Goal: Task Accomplishment & Management: Use online tool/utility

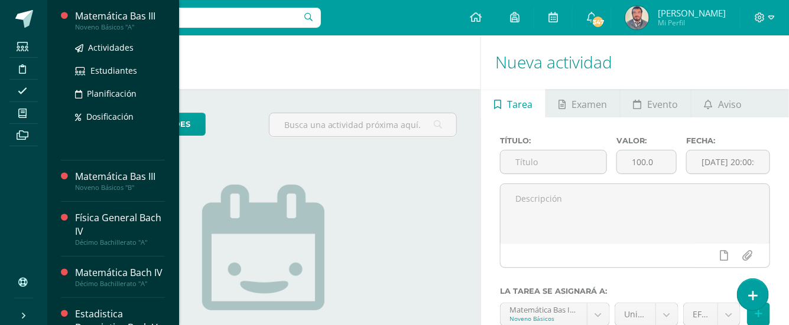
click at [119, 27] on div "Noveno Básicos "A"" at bounding box center [120, 27] width 90 height 8
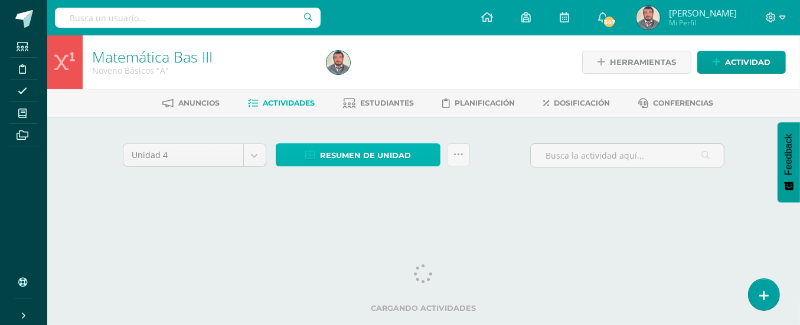
click at [420, 158] on link "Resumen de unidad" at bounding box center [358, 155] width 165 height 23
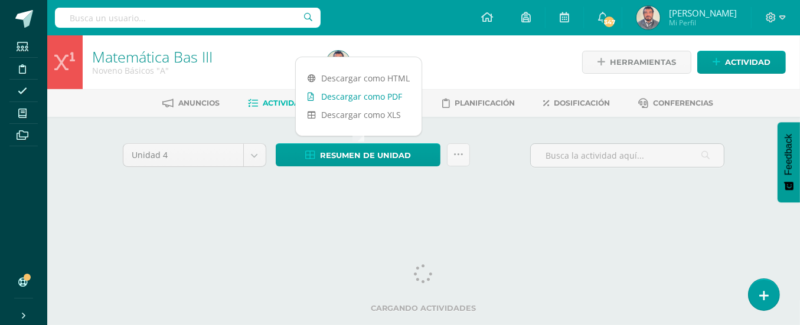
click at [388, 96] on link "Descargar como PDF" at bounding box center [359, 96] width 126 height 18
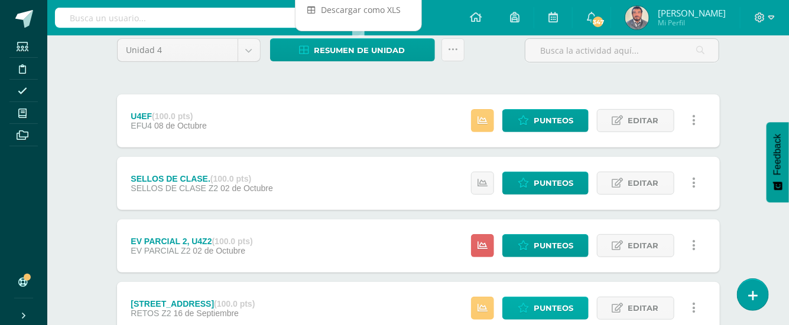
scroll to position [157, 0]
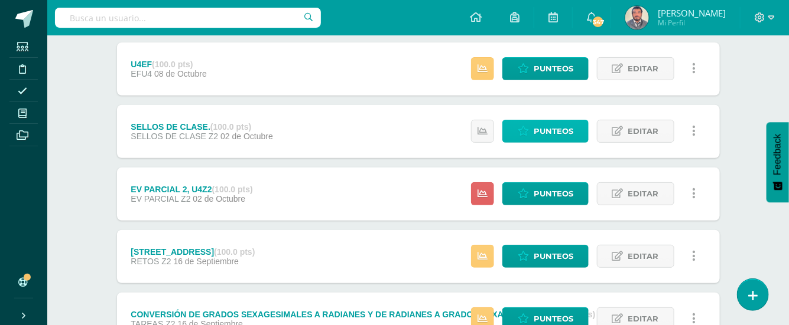
click at [546, 132] on span "Punteos" at bounding box center [553, 132] width 40 height 22
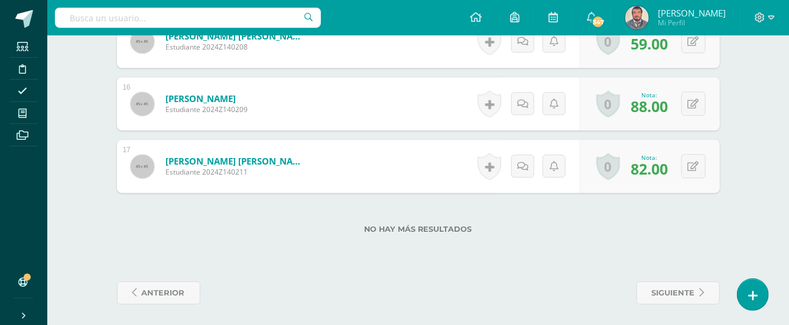
scroll to position [1284, 0]
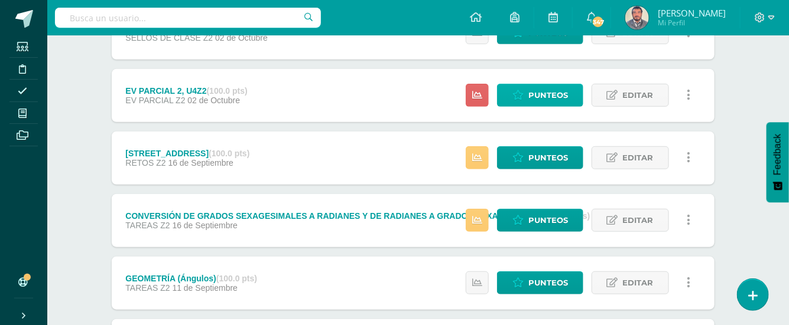
scroll to position [236, 5]
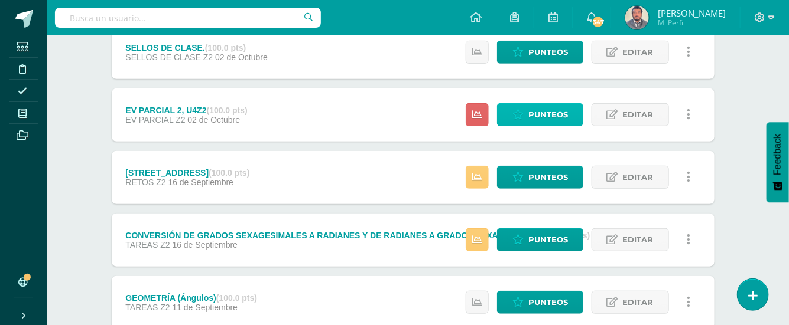
click at [551, 113] on span "Punteos" at bounding box center [548, 115] width 40 height 22
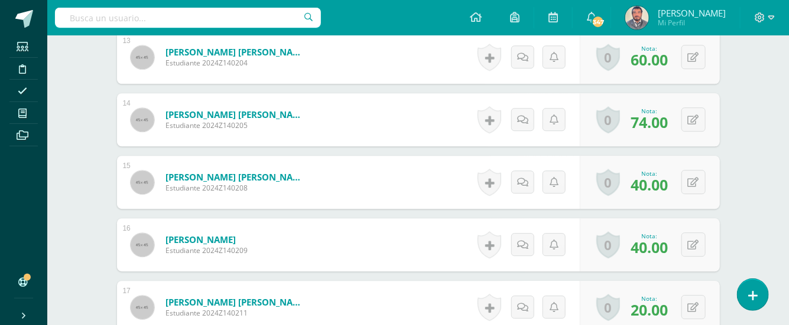
scroll to position [1194, 0]
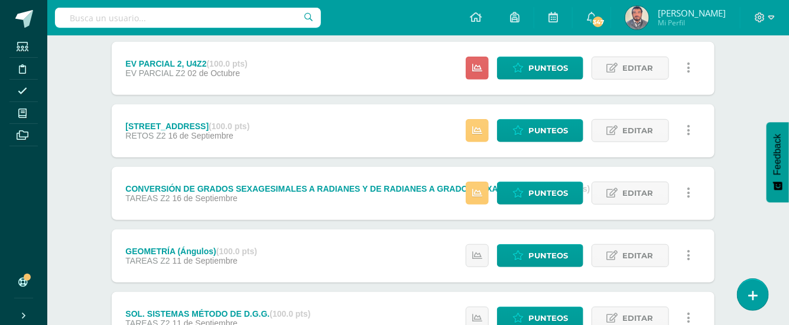
scroll to position [315, 5]
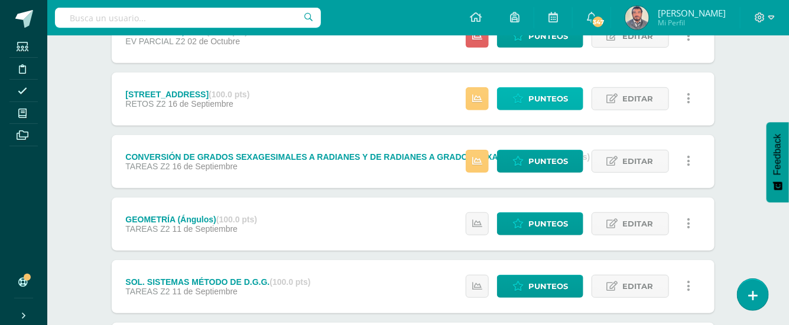
click at [542, 100] on span "Punteos" at bounding box center [548, 99] width 40 height 22
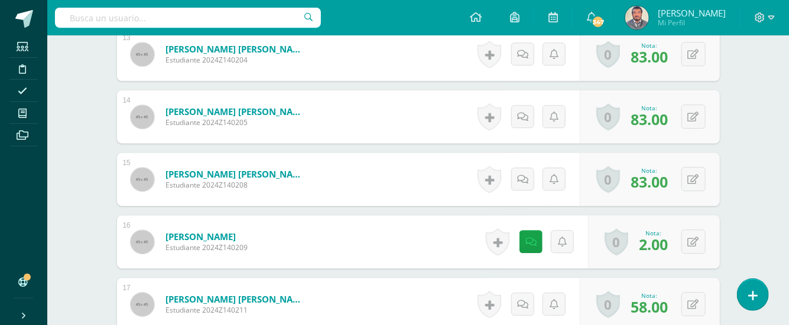
scroll to position [1326, 0]
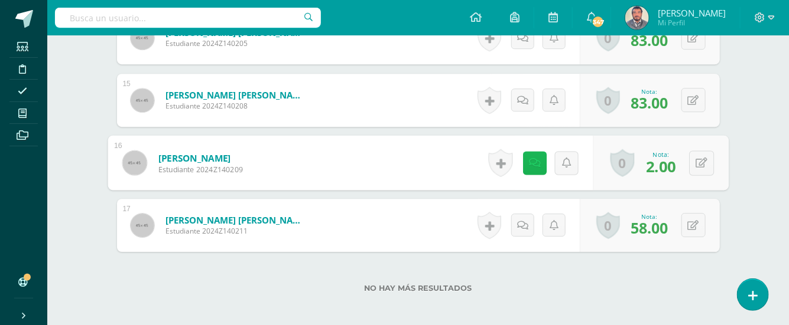
click at [532, 158] on icon at bounding box center [534, 163] width 12 height 10
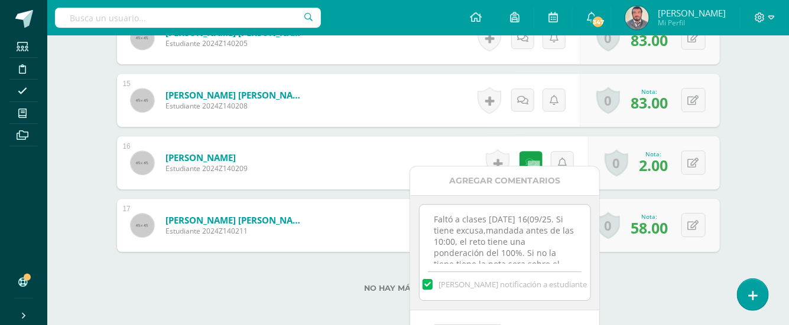
scroll to position [26, 0]
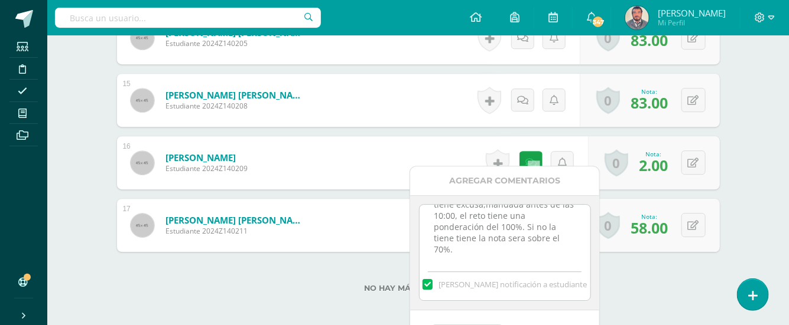
click at [577, 230] on textarea "Faltó a clases martes 16(09/25. Si tiene excusa,mandada antes de las 10:00, el …" at bounding box center [504, 234] width 171 height 59
drag, startPoint x: 457, startPoint y: 246, endPoint x: 478, endPoint y: 255, distance: 22.8
click at [462, 249] on textarea "Faltó a clases martes 16(09/25. Si tiene excusa,mandada antes de las 10:00, el …" at bounding box center [504, 234] width 171 height 59
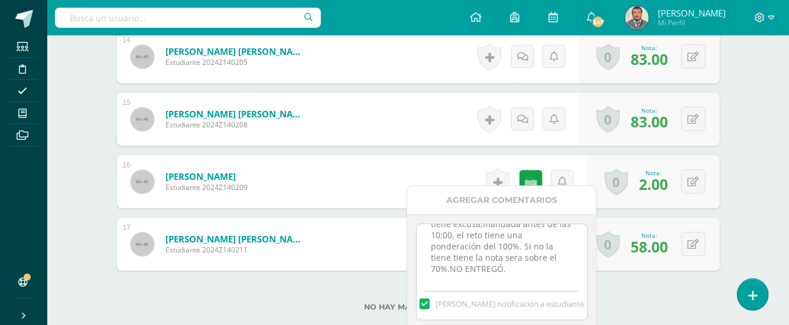
scroll to position [1296, 0]
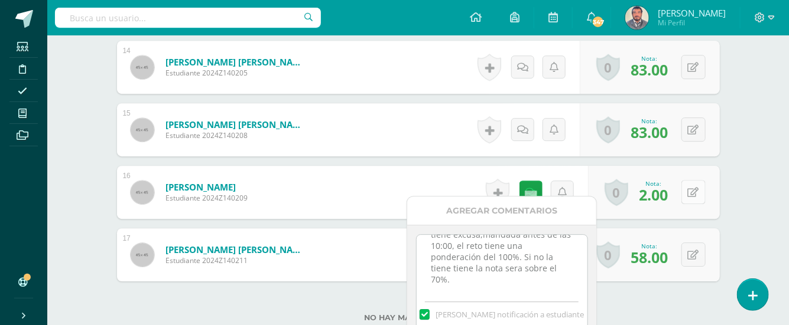
type textarea "Faltó a clases martes 16(09/25. Si tiene excusa,mandada antes de las 10:00, el …"
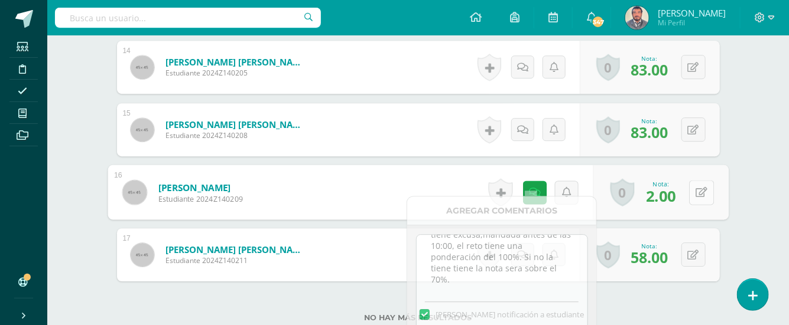
click at [692, 183] on button at bounding box center [701, 192] width 25 height 25
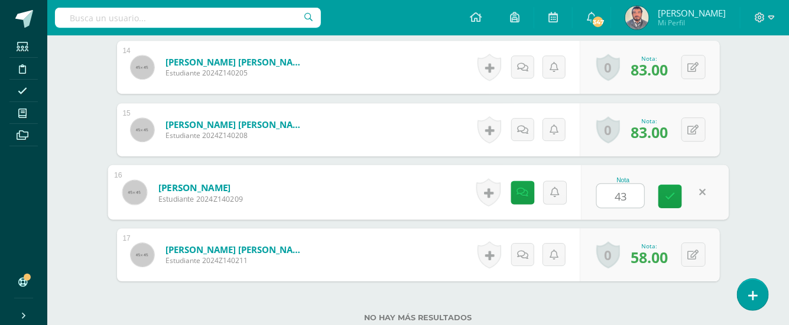
type input "43"
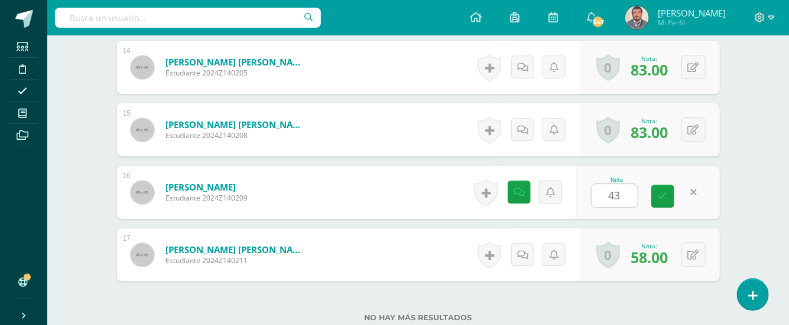
click at [603, 288] on div "No hay más resultados" at bounding box center [418, 309] width 603 height 55
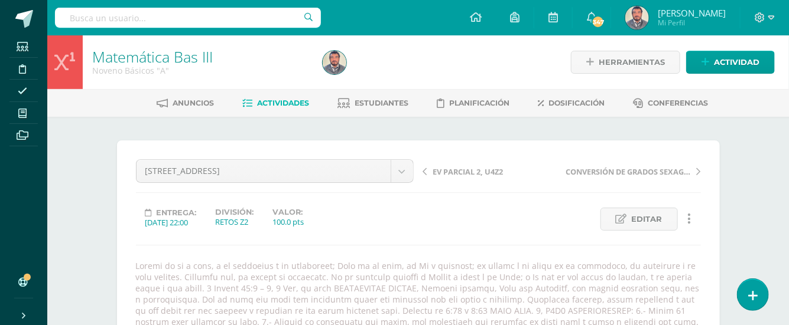
scroll to position [0, 0]
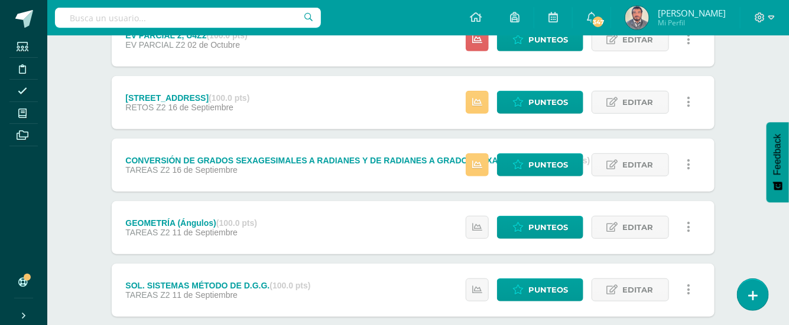
scroll to position [315, 5]
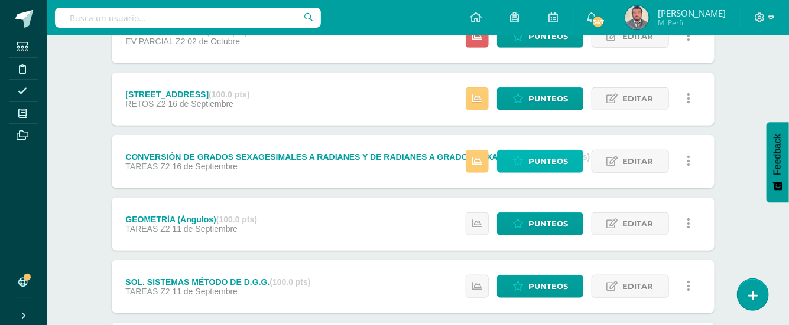
click at [542, 163] on span "Punteos" at bounding box center [548, 162] width 40 height 22
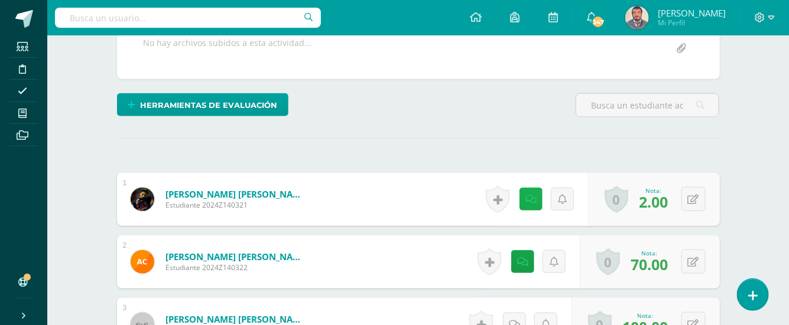
scroll to position [362, 0]
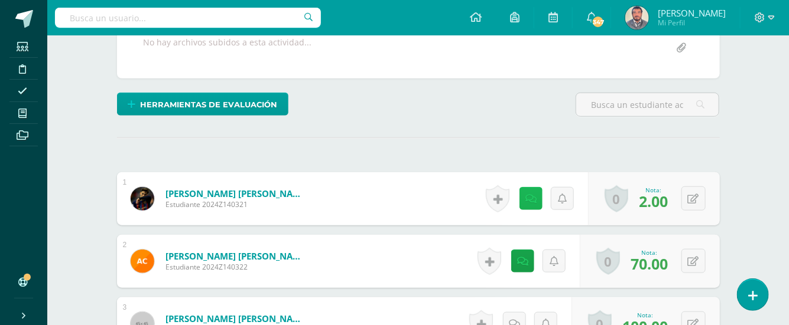
click at [533, 194] on icon at bounding box center [530, 199] width 11 height 10
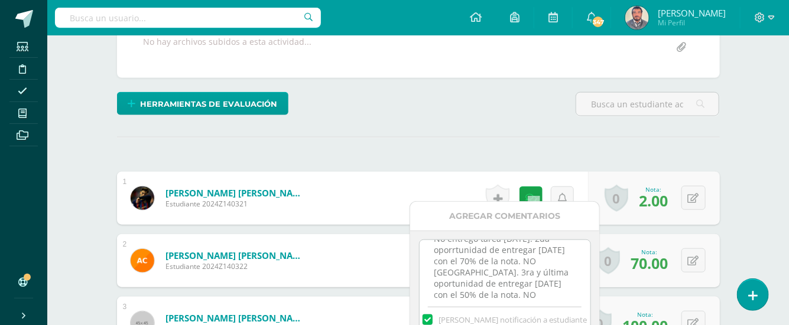
scroll to position [37, 0]
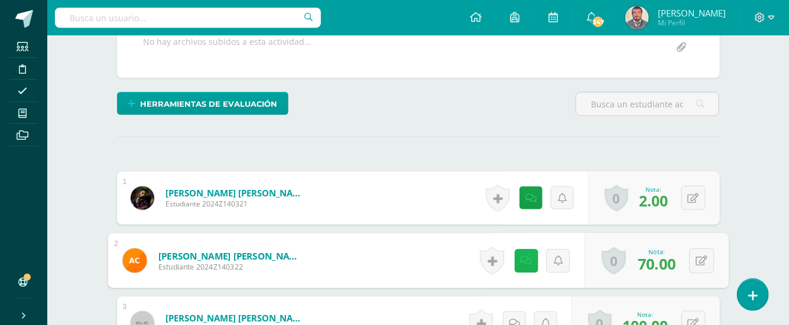
click at [528, 256] on icon at bounding box center [526, 261] width 12 height 10
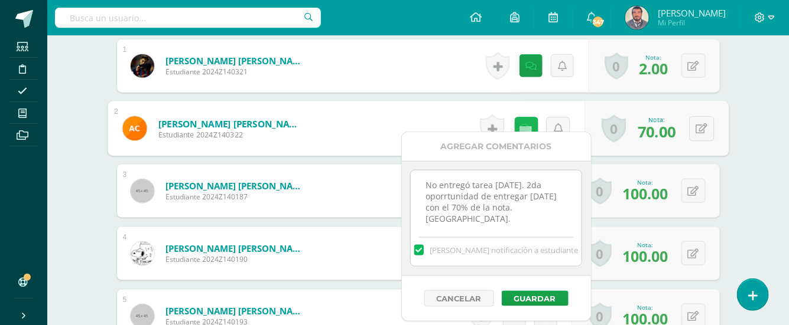
scroll to position [519, 0]
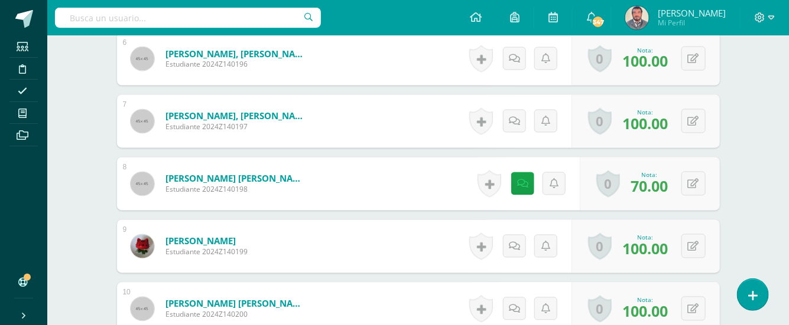
scroll to position [835, 0]
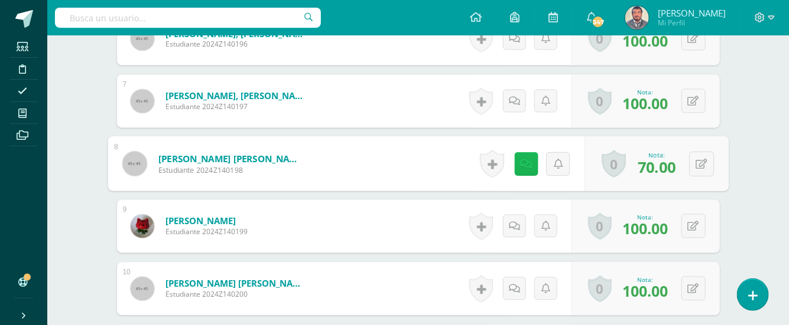
click at [521, 159] on icon at bounding box center [526, 164] width 12 height 10
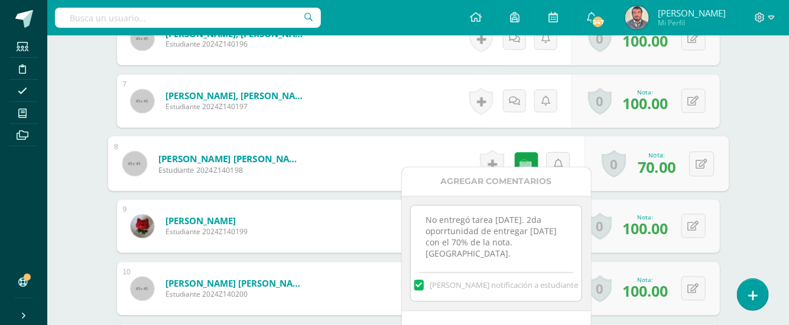
click at [741, 165] on div "¿Estás seguro que quieres eliminar esta actividad? Esto borrará la actividad y …" at bounding box center [418, 85] width 650 height 1607
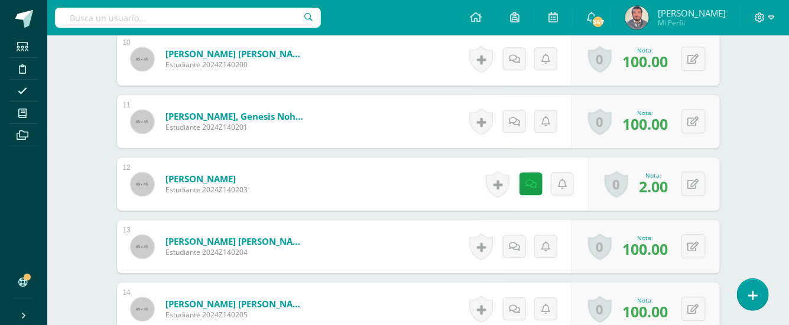
scroll to position [1150, 0]
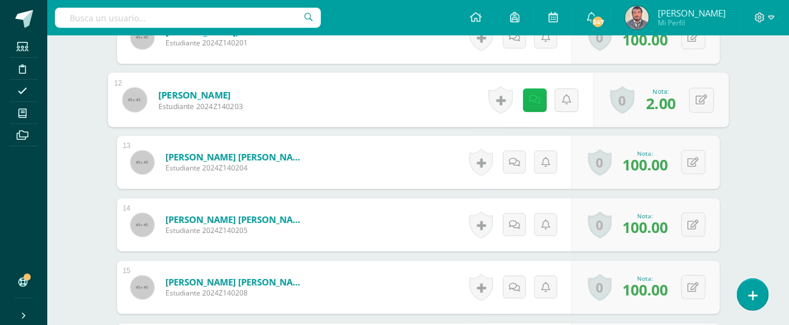
click at [533, 93] on link at bounding box center [534, 100] width 24 height 24
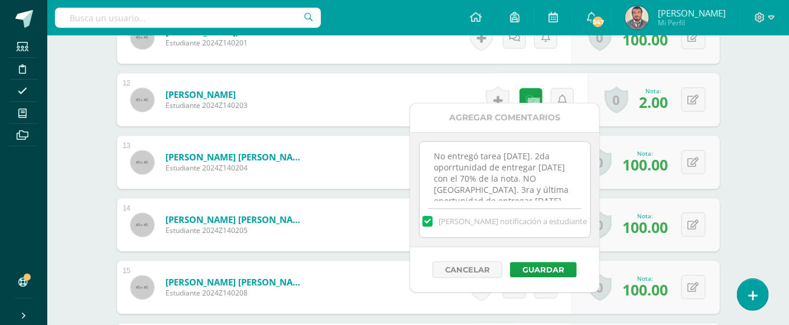
scroll to position [37, 0]
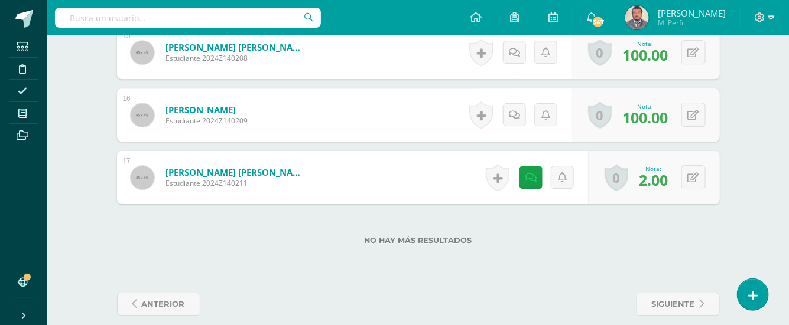
scroll to position [1386, 0]
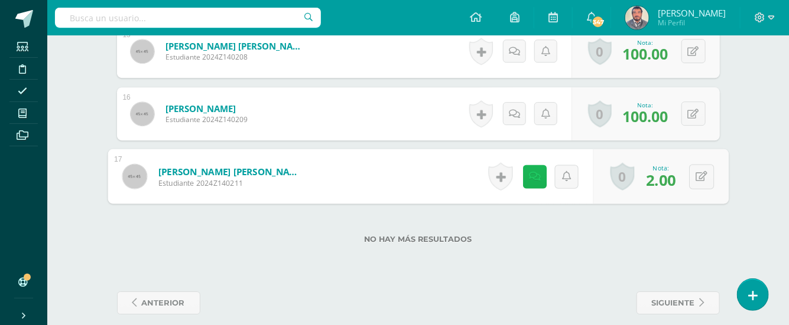
click at [532, 171] on icon at bounding box center [534, 176] width 12 height 10
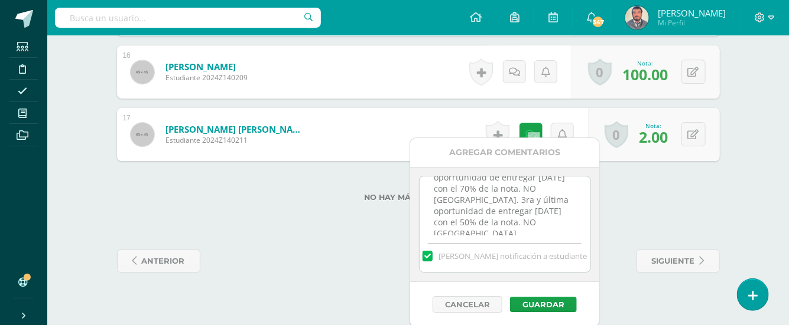
scroll to position [37, 0]
click at [642, 197] on div "No hay más resultados" at bounding box center [418, 188] width 603 height 55
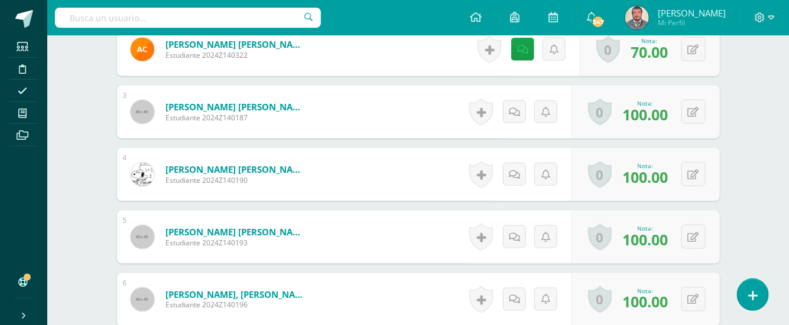
scroll to position [362, 0]
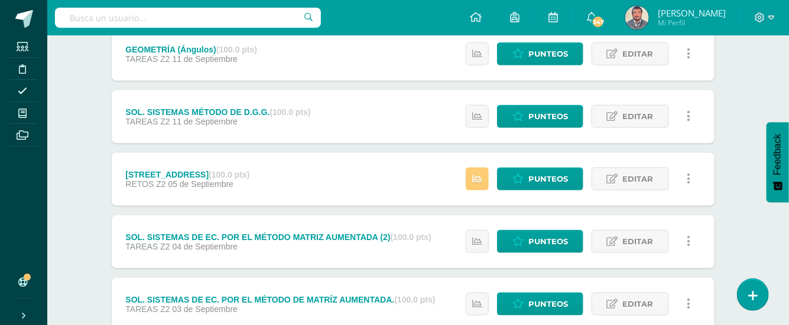
scroll to position [406, 5]
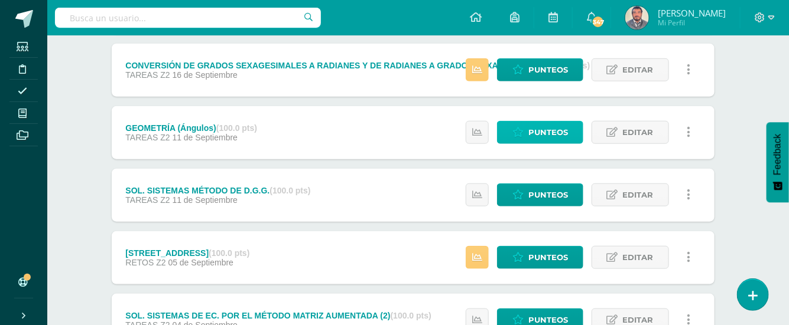
click at [542, 129] on span "Punteos" at bounding box center [548, 133] width 40 height 22
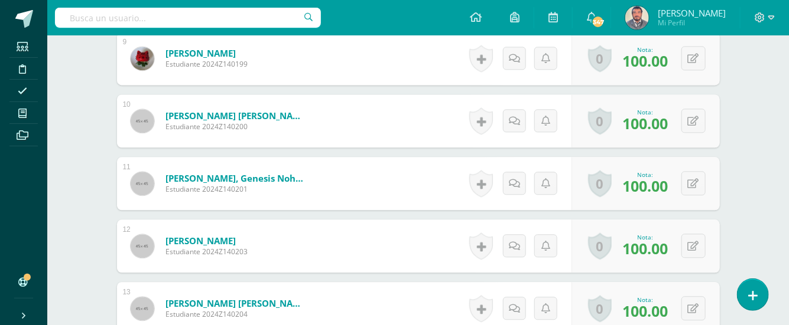
scroll to position [519, 0]
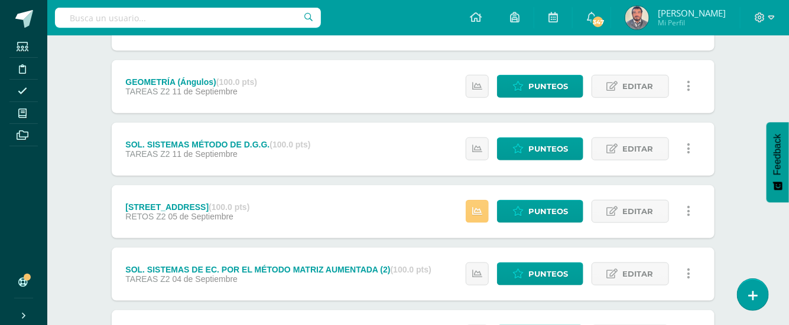
scroll to position [473, 5]
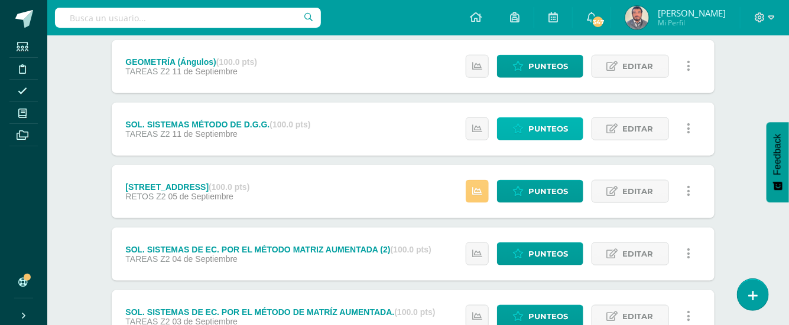
click at [539, 132] on span "Punteos" at bounding box center [548, 129] width 40 height 22
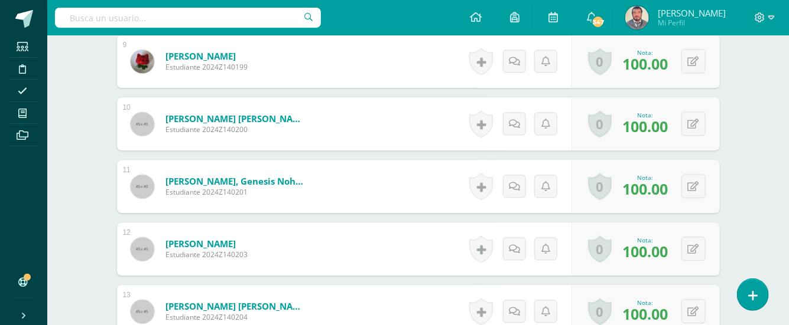
scroll to position [857, 0]
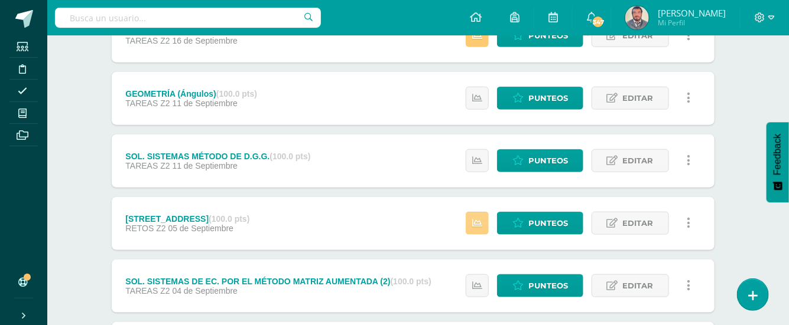
scroll to position [473, 5]
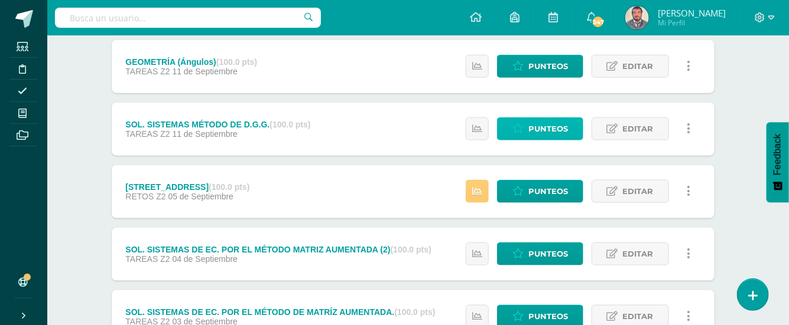
click at [549, 130] on span "Punteos" at bounding box center [548, 129] width 40 height 22
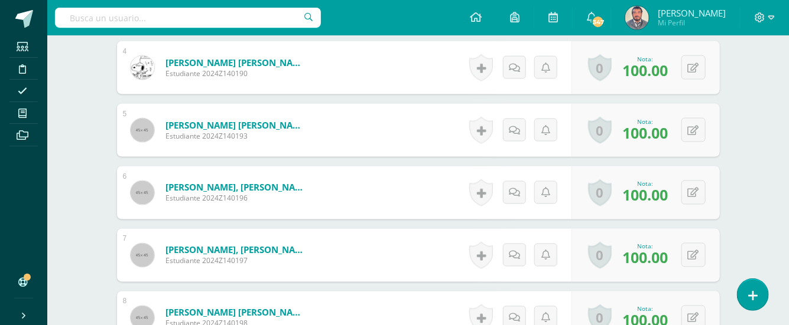
scroll to position [621, 0]
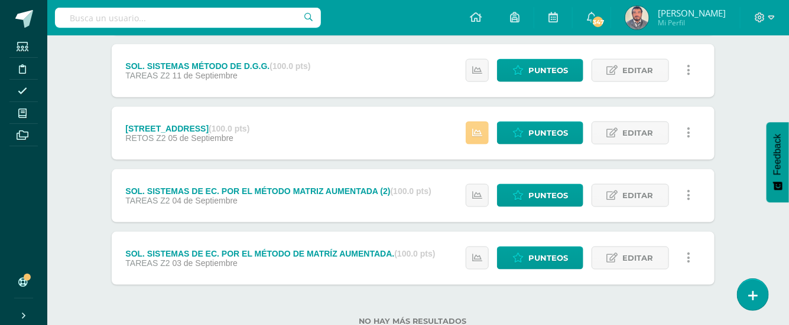
scroll to position [551, 5]
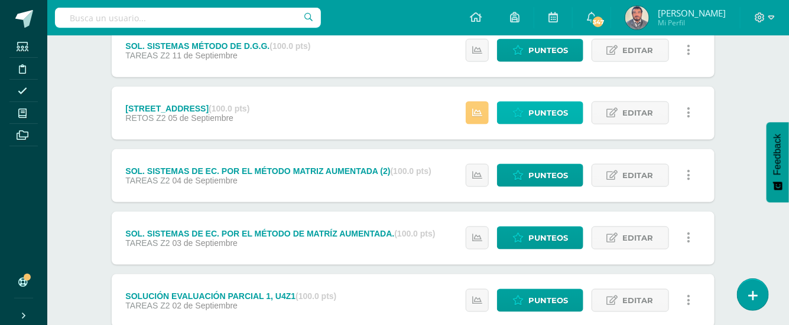
click at [550, 113] on span "Punteos" at bounding box center [548, 113] width 40 height 22
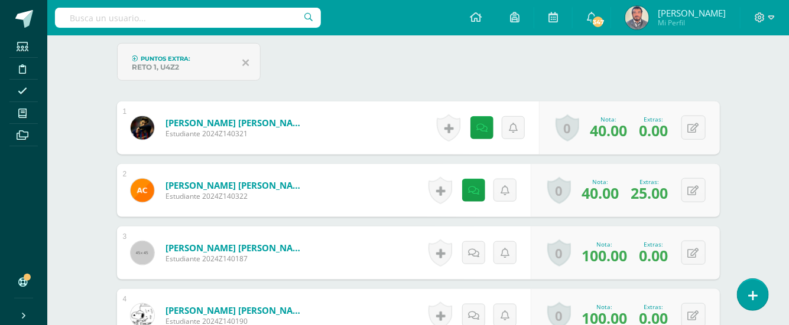
scroll to position [457, 0]
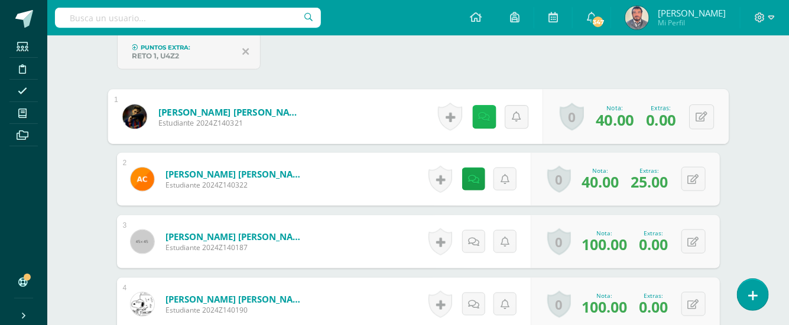
click at [485, 120] on link at bounding box center [484, 117] width 24 height 24
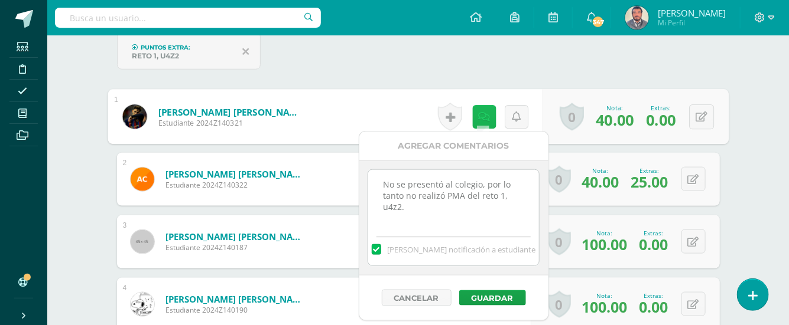
scroll to position [458, 0]
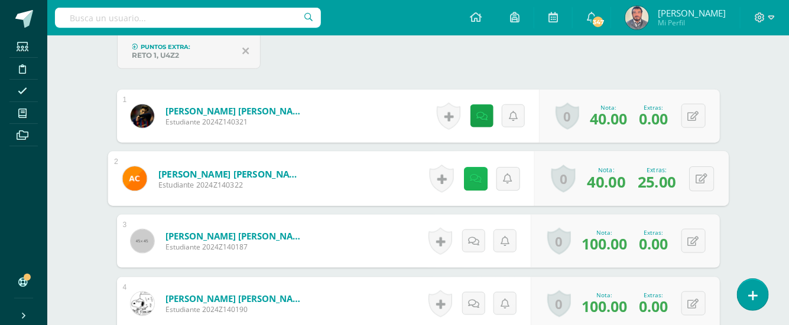
click at [466, 178] on link at bounding box center [475, 179] width 24 height 24
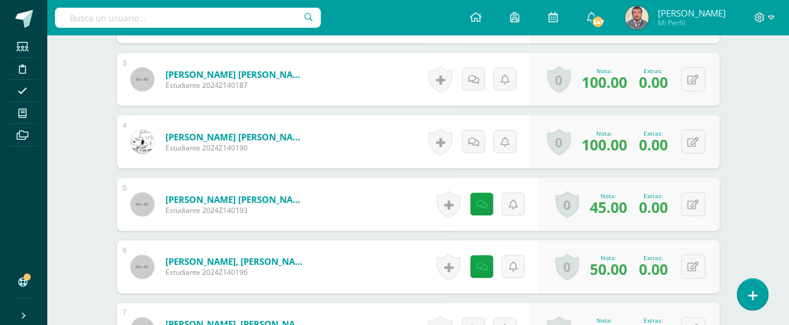
scroll to position [694, 0]
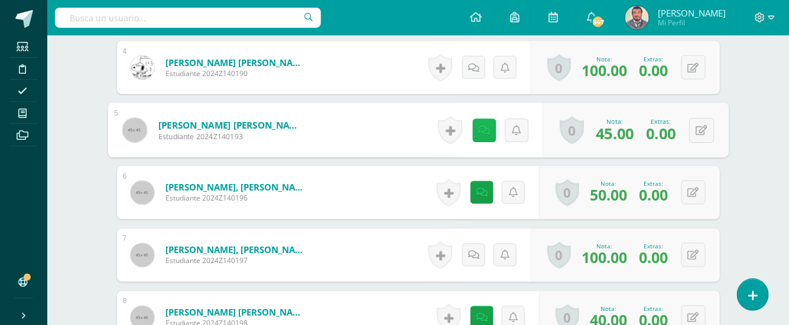
click at [478, 131] on icon at bounding box center [484, 130] width 12 height 10
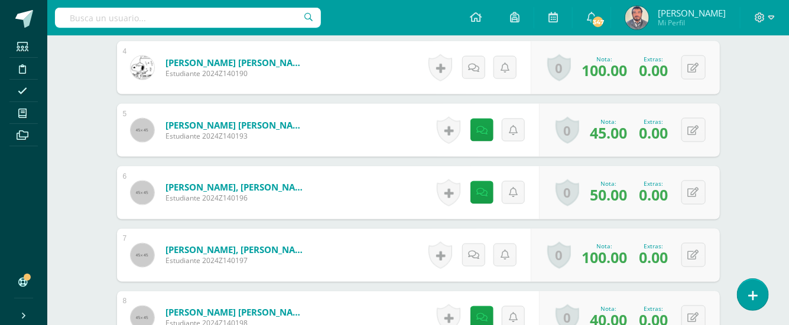
click at [748, 165] on div "Matemática Bas III Noveno Básicos "A" Herramientas Detalle de asistencias Activ…" at bounding box center [417, 192] width 741 height 1702
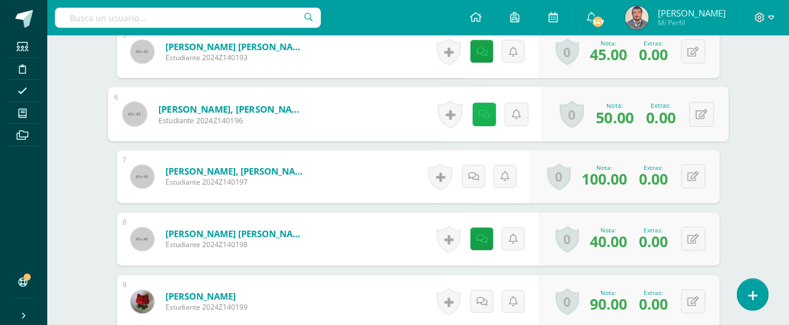
click at [482, 119] on link at bounding box center [484, 115] width 24 height 24
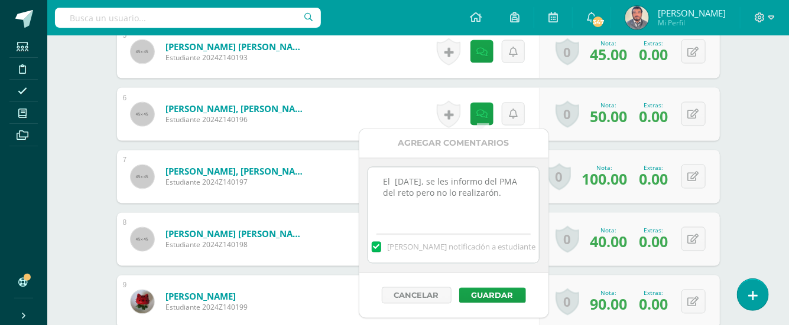
click at [426, 204] on textarea "El viernes 12/09/25, se les informo del PMA del reto pero no lo realizarón." at bounding box center [453, 197] width 171 height 59
type textarea "El viernes 12/09/25, se les informo del PMA del reto pero no lo realizó."
drag, startPoint x: 763, startPoint y: 201, endPoint x: 757, endPoint y: 203, distance: 6.4
click at [762, 201] on div "Matemática Bas III Noveno Básicos "A" Herramientas Detalle de asistencias Activ…" at bounding box center [417, 114] width 741 height 1702
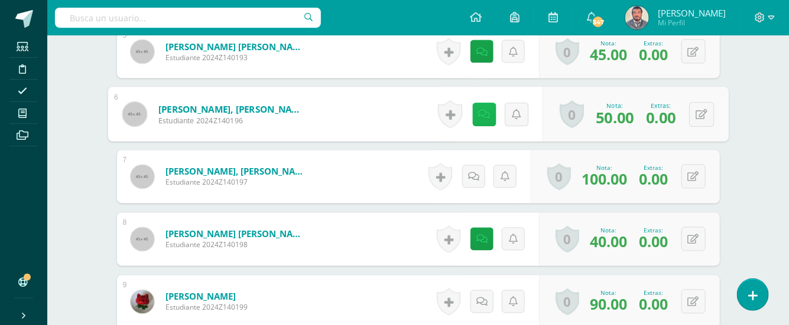
click at [478, 115] on icon at bounding box center [484, 114] width 12 height 10
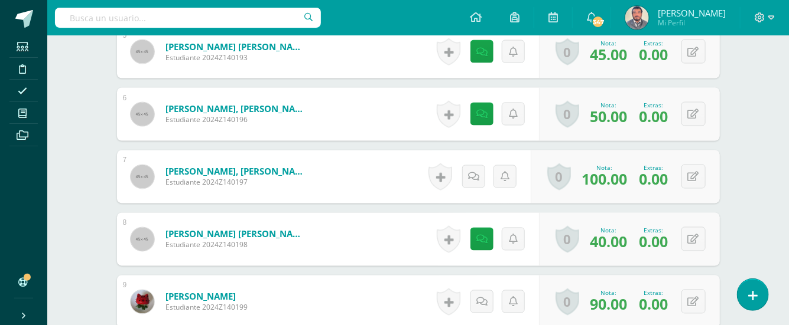
click at [763, 146] on div "Matemática Bas III Noveno Básicos "A" Herramientas Detalle de asistencias Activ…" at bounding box center [417, 114] width 741 height 1702
click at [475, 237] on link at bounding box center [481, 239] width 23 height 23
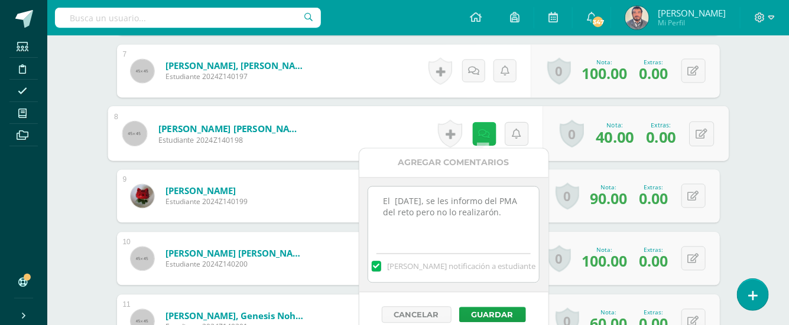
scroll to position [930, 0]
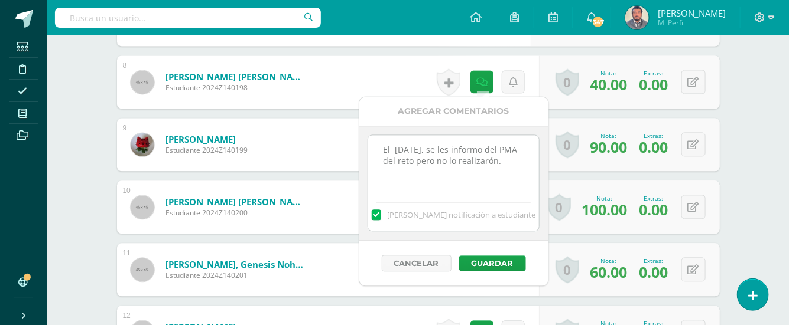
click at [424, 171] on textarea "El viernes 12/09/25, se les informo del PMA del reto pero no lo realizarón." at bounding box center [453, 164] width 171 height 59
type textarea "El viernes 12/09/25, se les informo del PMA del reto pero no lo realizó."
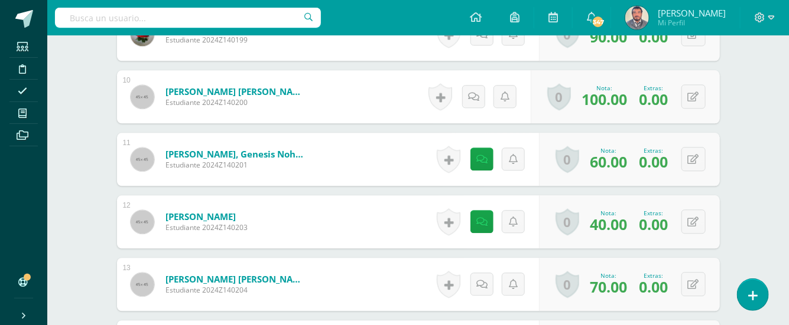
scroll to position [1088, 0]
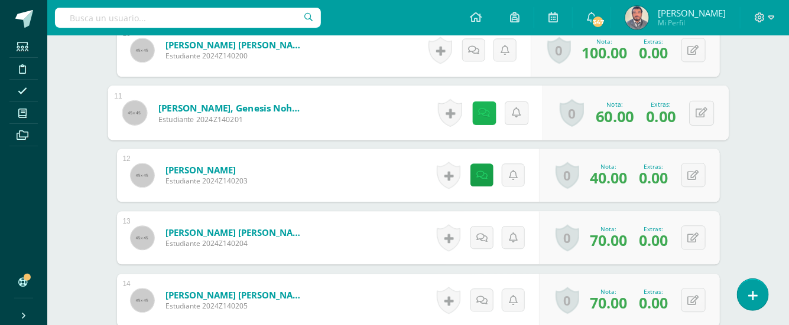
click at [482, 113] on icon at bounding box center [484, 113] width 12 height 10
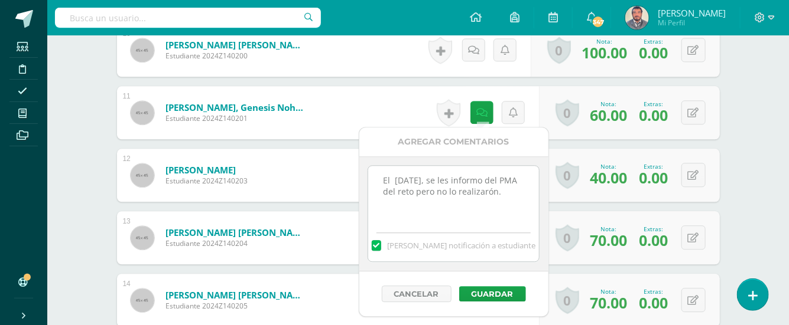
click at [424, 203] on textarea "El viernes 12/09/25, se les informo del PMA del reto pero no lo realizarón." at bounding box center [453, 195] width 171 height 59
type textarea "El viernes 12/09/25, se les informo del PMA del reto pero no lo realizó."
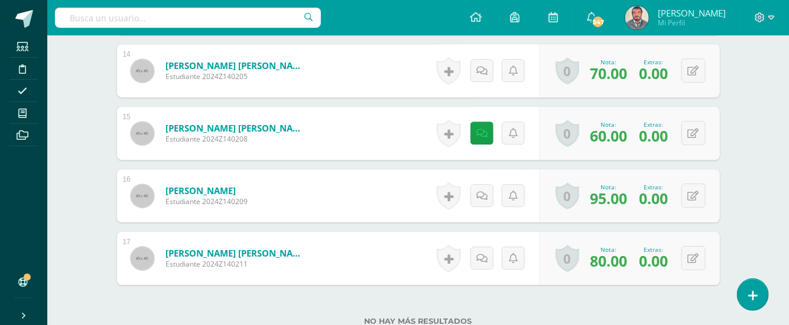
scroll to position [1324, 0]
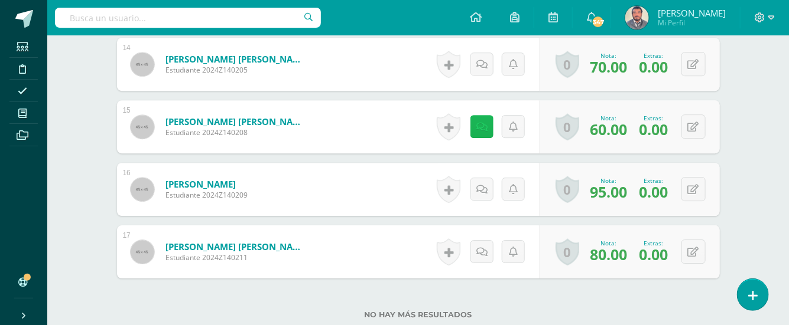
click at [478, 126] on icon at bounding box center [481, 127] width 11 height 10
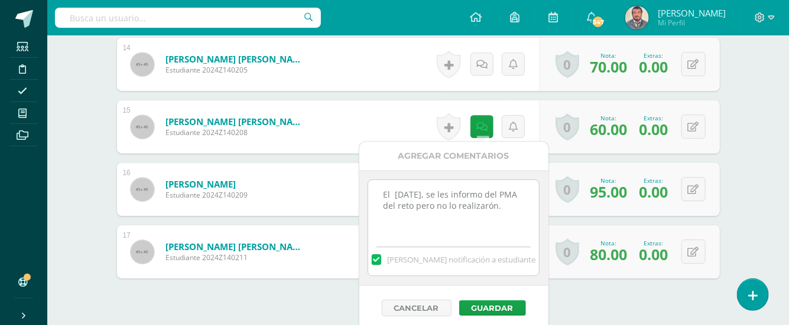
click at [425, 216] on textarea "El viernes 12/09/25, se les informo del PMA del reto pero no lo realizarón." at bounding box center [453, 209] width 171 height 59
drag, startPoint x: 382, startPoint y: 194, endPoint x: 434, endPoint y: 220, distance: 58.1
click at [434, 220] on textarea "El viernes 12/09/25, se les informo del PMA del reto pero no lo realizarón." at bounding box center [453, 209] width 171 height 59
click at [480, 305] on button "Guardar" at bounding box center [492, 308] width 67 height 15
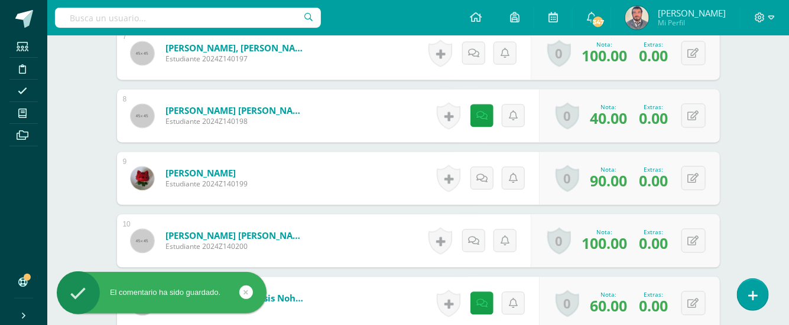
scroll to position [860, 0]
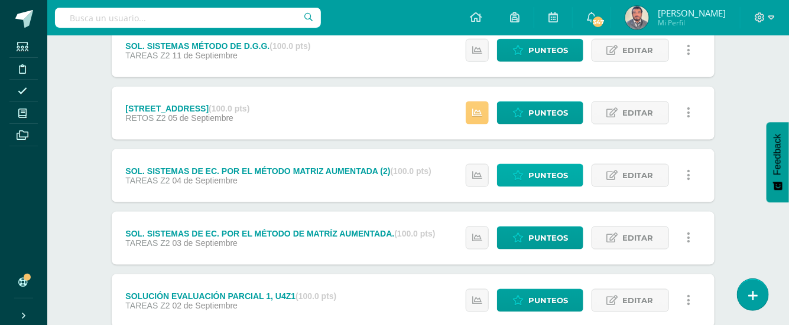
scroll to position [568, 5]
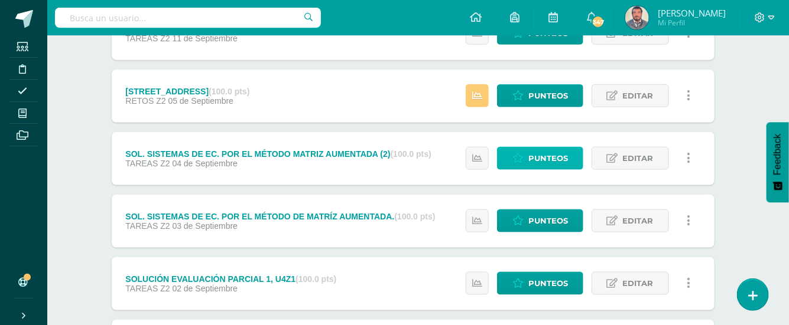
click at [543, 159] on span "Punteos" at bounding box center [548, 159] width 40 height 22
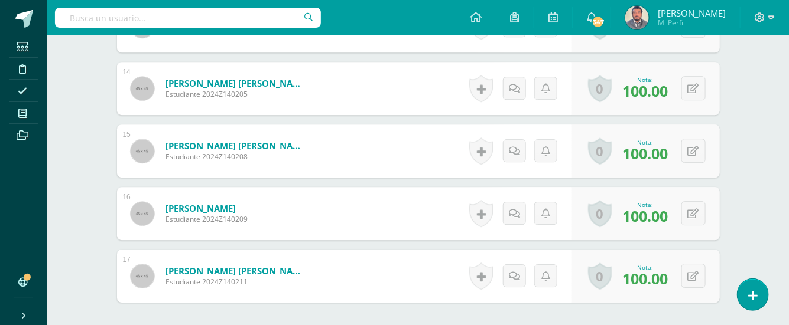
scroll to position [1161, 0]
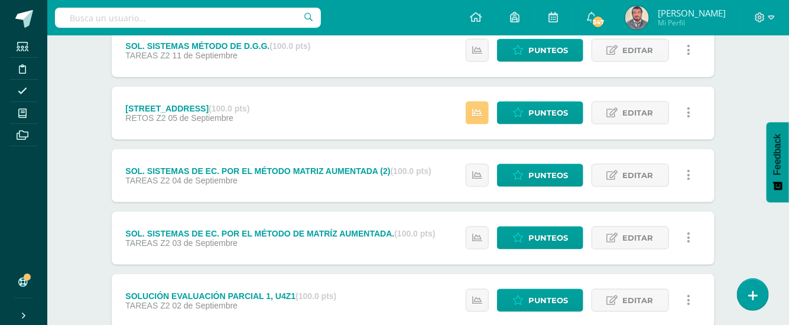
scroll to position [568, 5]
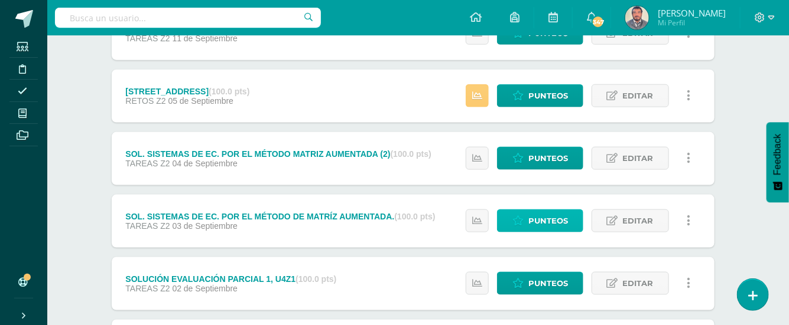
click at [545, 222] on span "Punteos" at bounding box center [548, 221] width 40 height 22
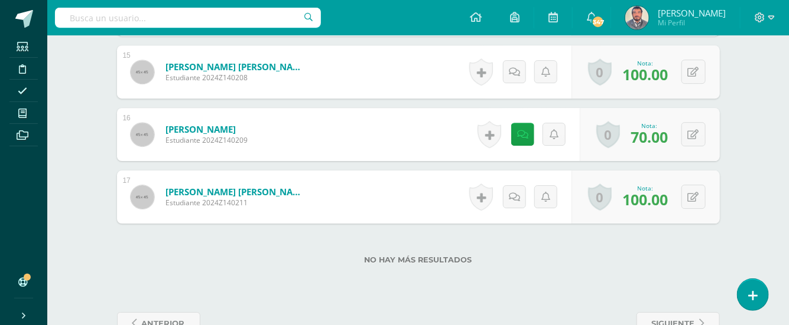
scroll to position [1408, 0]
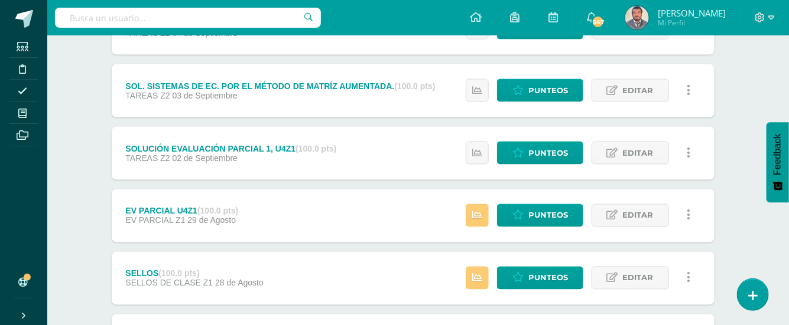
scroll to position [726, 5]
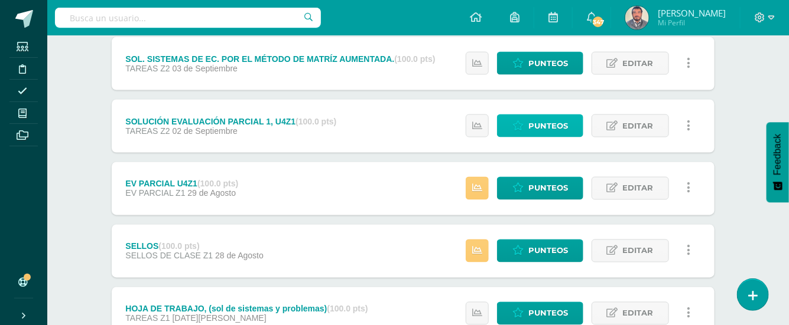
click at [554, 122] on span "Punteos" at bounding box center [548, 126] width 40 height 22
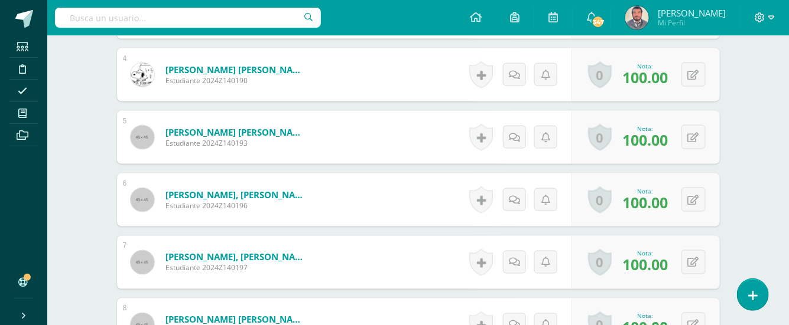
scroll to position [564, 0]
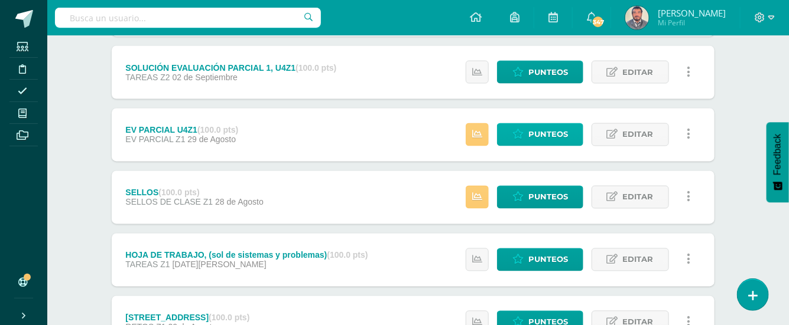
scroll to position [800, 5]
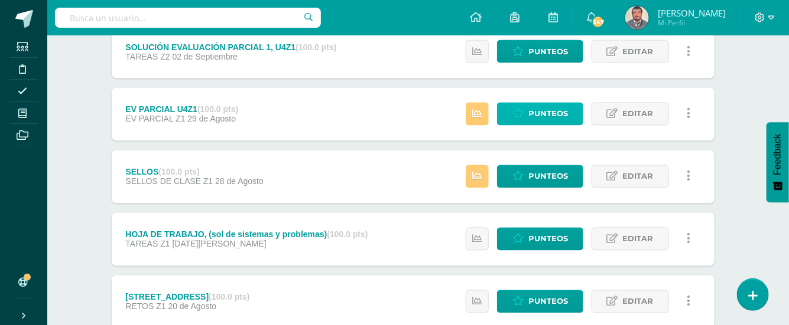
click at [554, 114] on span "Punteos" at bounding box center [548, 114] width 40 height 22
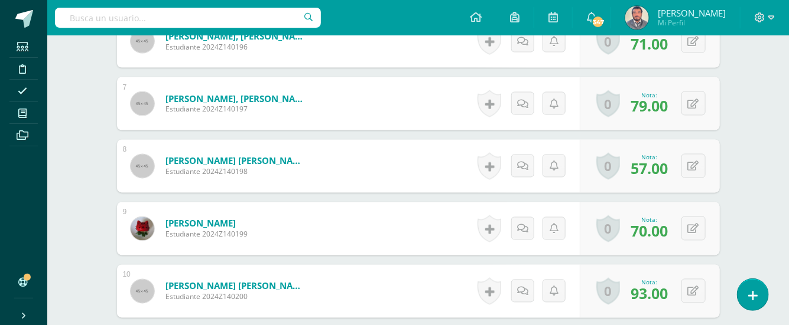
scroll to position [699, 0]
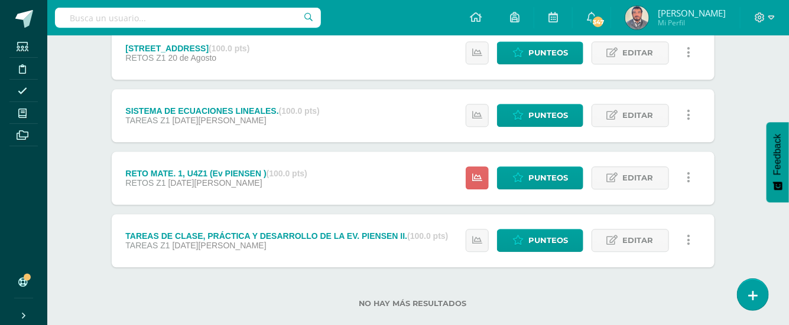
scroll to position [1069, 5]
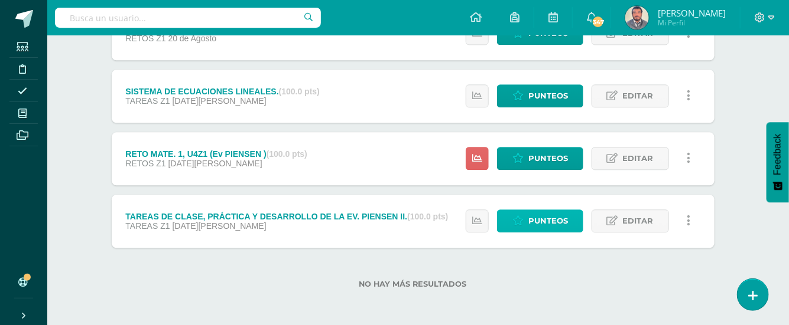
click at [542, 220] on span "Punteos" at bounding box center [548, 221] width 40 height 22
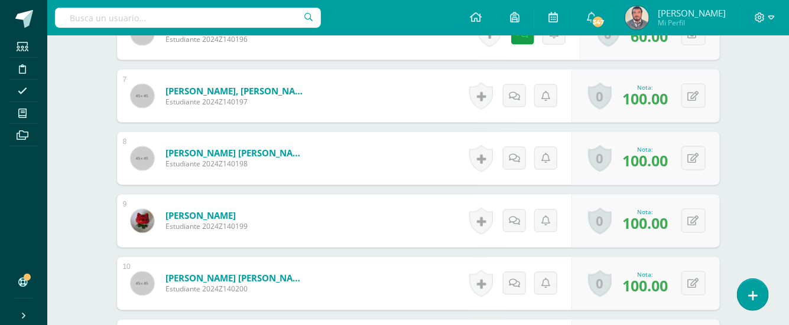
scroll to position [677, 0]
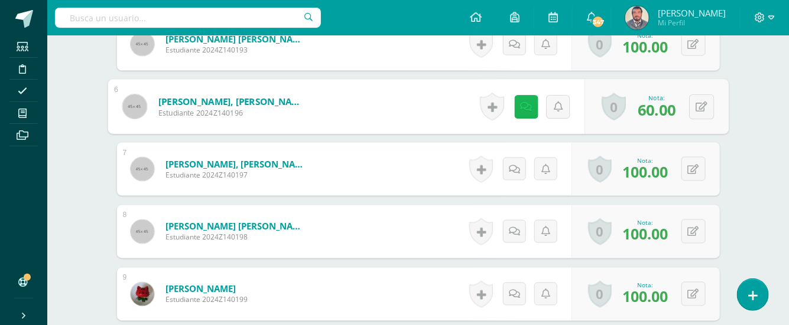
click at [525, 103] on icon at bounding box center [526, 107] width 12 height 10
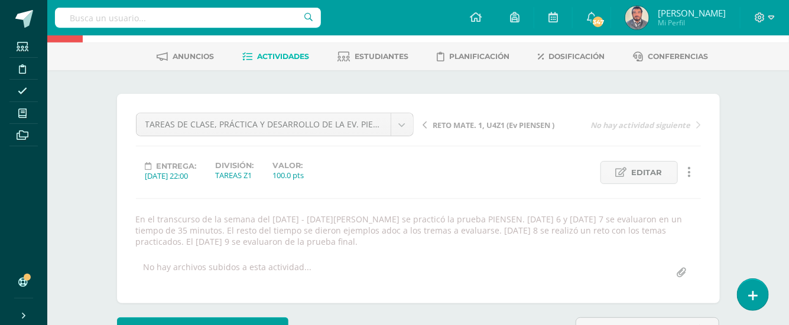
scroll to position [0, 0]
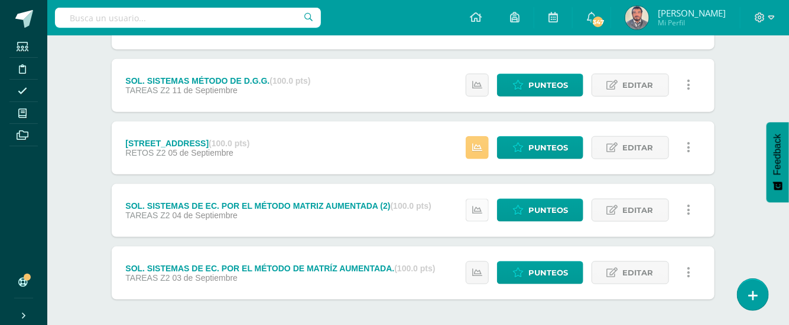
scroll to position [564, 5]
